Goal: Information Seeking & Learning: Learn about a topic

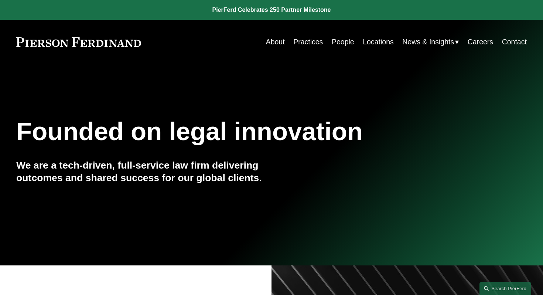
click at [0, 0] on span "News" at bounding box center [0, 0] width 0 height 0
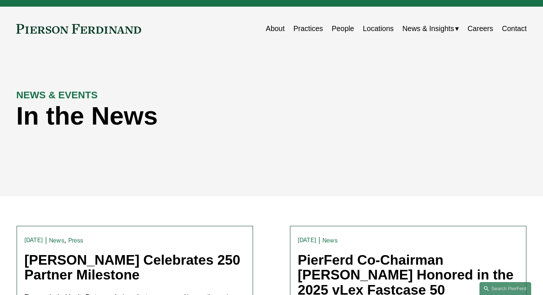
scroll to position [15, 0]
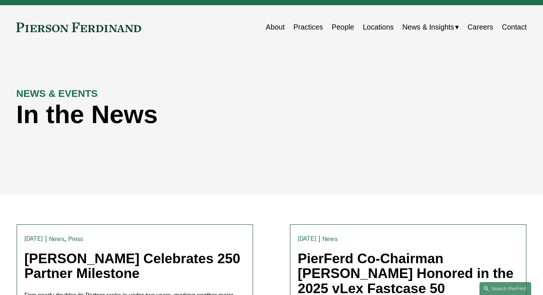
click at [0, 0] on span "Blogs" at bounding box center [0, 0] width 0 height 0
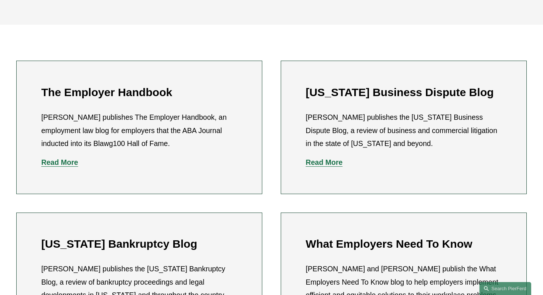
scroll to position [192, 0]
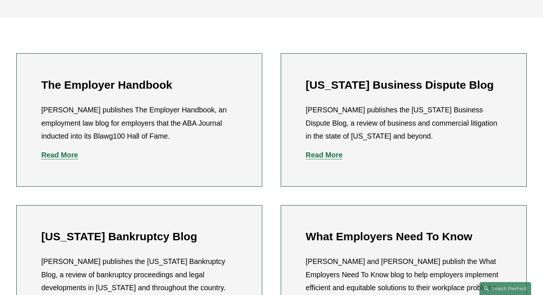
click at [55, 160] on p "Read More" at bounding box center [139, 154] width 196 height 13
click at [55, 159] on p "Read More" at bounding box center [139, 154] width 196 height 13
click at [56, 154] on strong "Read More" at bounding box center [59, 155] width 37 height 8
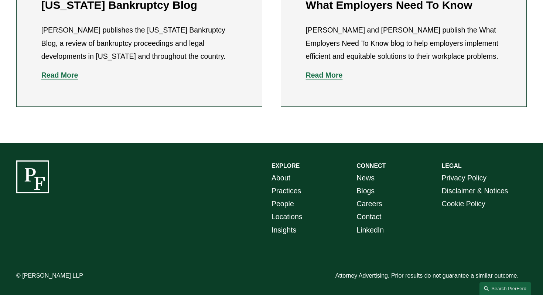
scroll to position [428, 0]
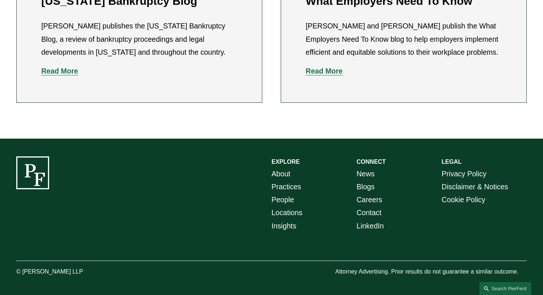
click at [312, 75] on strong "Read More" at bounding box center [324, 71] width 37 height 8
